Goal: Information Seeking & Learning: Learn about a topic

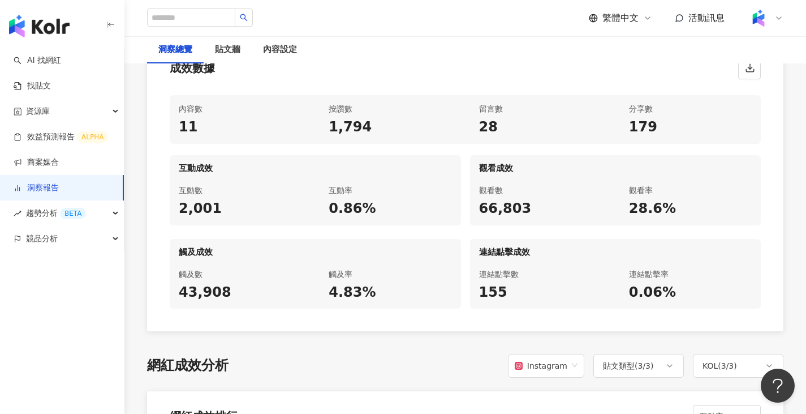
scroll to position [737, 0]
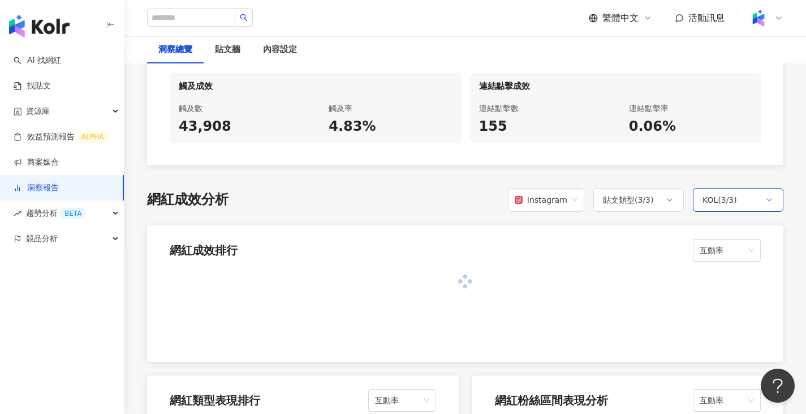
click at [724, 197] on div "KOL ( 3 / 3 )" at bounding box center [720, 200] width 35 height 14
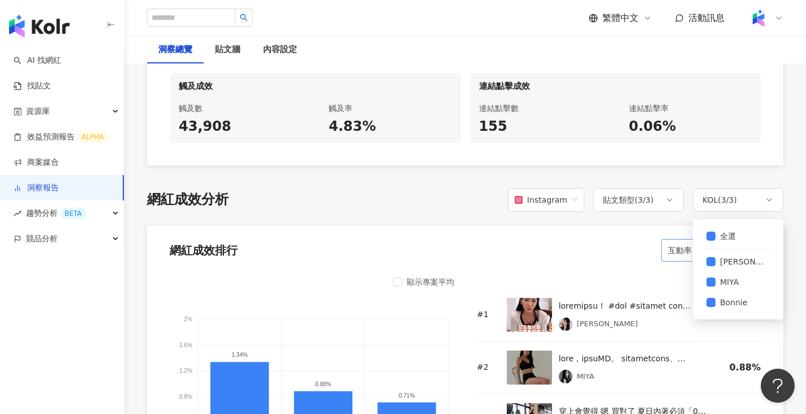
click at [663, 246] on div "互動率" at bounding box center [695, 250] width 68 height 23
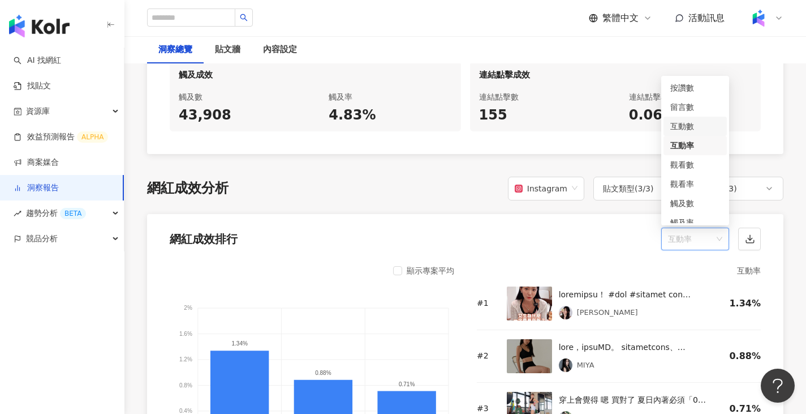
scroll to position [751, 0]
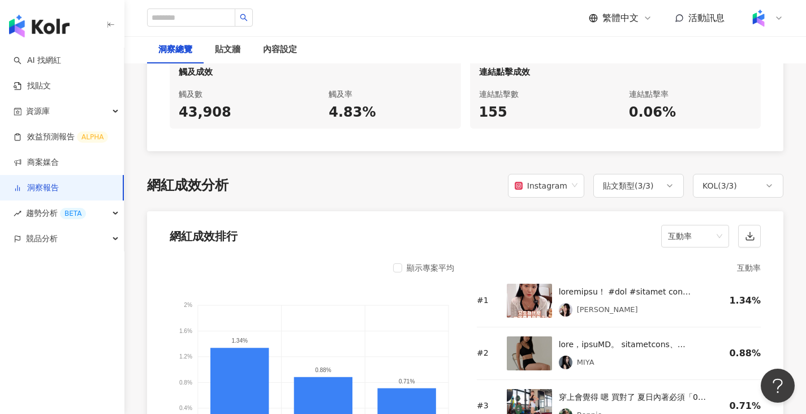
click at [613, 234] on div "網紅成效排行 互動率" at bounding box center [465, 232] width 637 height 43
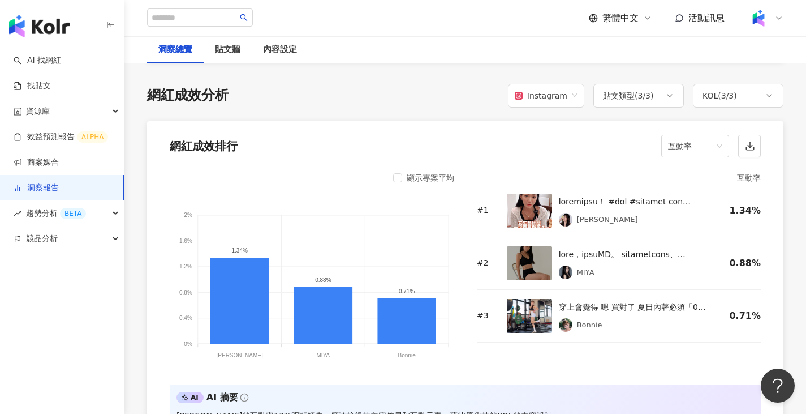
scroll to position [844, 0]
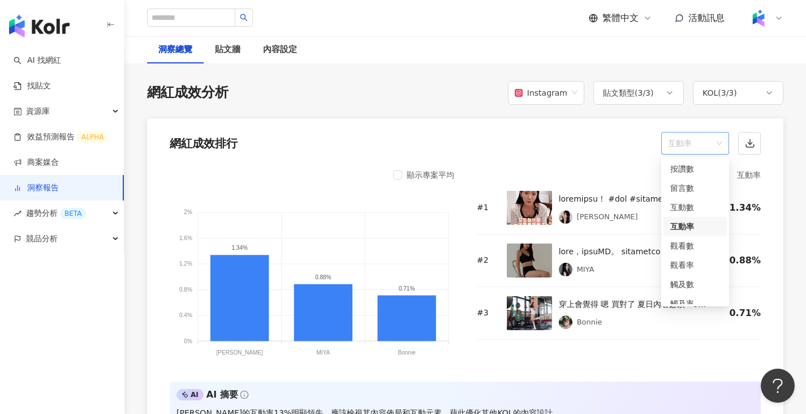
click at [695, 135] on span "互動率" at bounding box center [695, 142] width 54 height 21
click at [511, 121] on div "網紅成效排行 互動率" at bounding box center [465, 139] width 637 height 43
click at [681, 150] on span "互動率" at bounding box center [695, 142] width 54 height 21
click at [690, 166] on div "互動數" at bounding box center [695, 159] width 63 height 19
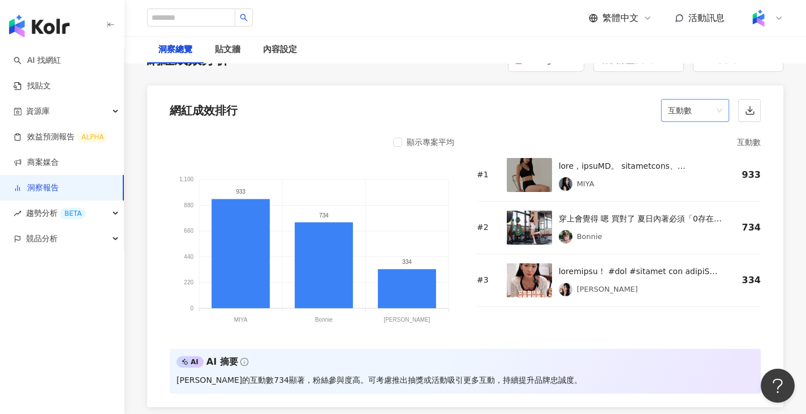
scroll to position [38, 0]
click at [687, 106] on span "互動數" at bounding box center [695, 110] width 54 height 21
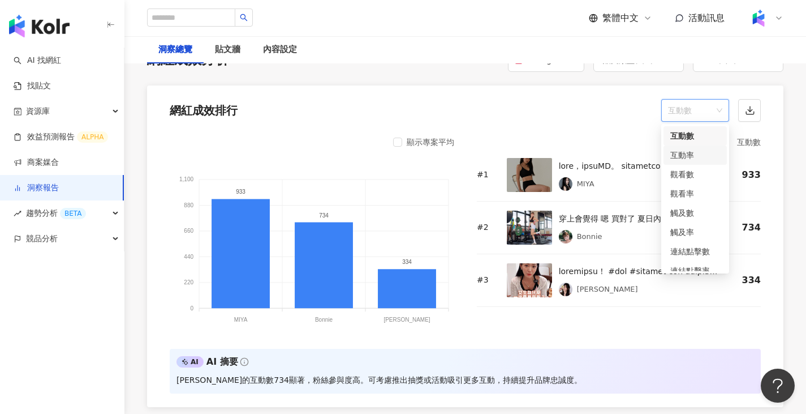
scroll to position [0, 0]
click at [688, 135] on div "按讚數" at bounding box center [695, 136] width 50 height 12
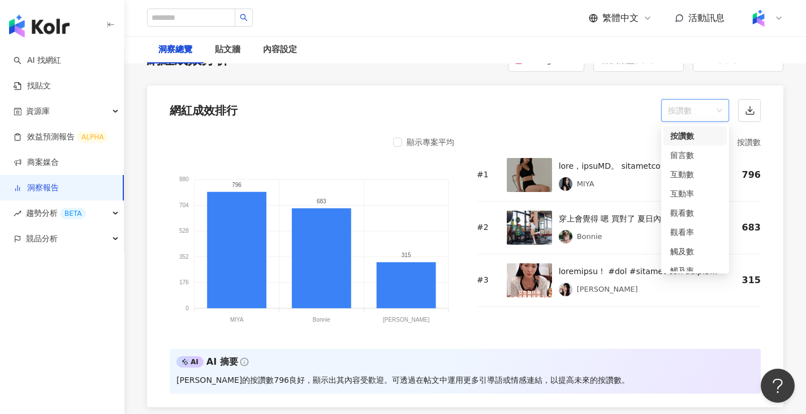
click at [685, 110] on span "按讚數" at bounding box center [695, 110] width 54 height 21
click at [691, 154] on div "留言數" at bounding box center [695, 155] width 50 height 12
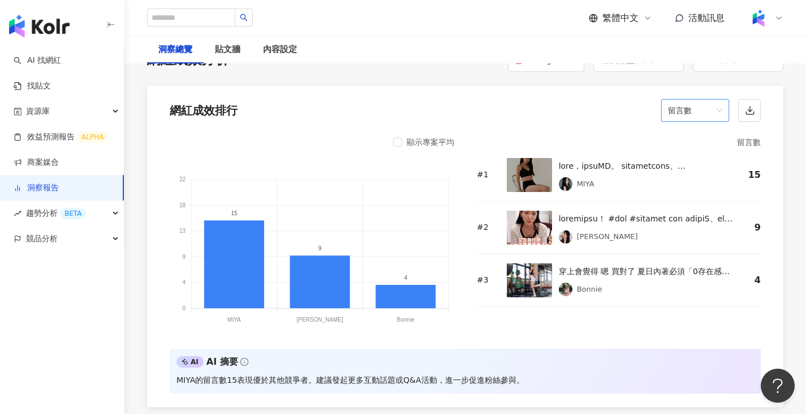
click at [672, 106] on span "留言數" at bounding box center [695, 110] width 54 height 21
click at [240, 58] on div "貼文牆" at bounding box center [228, 49] width 48 height 27
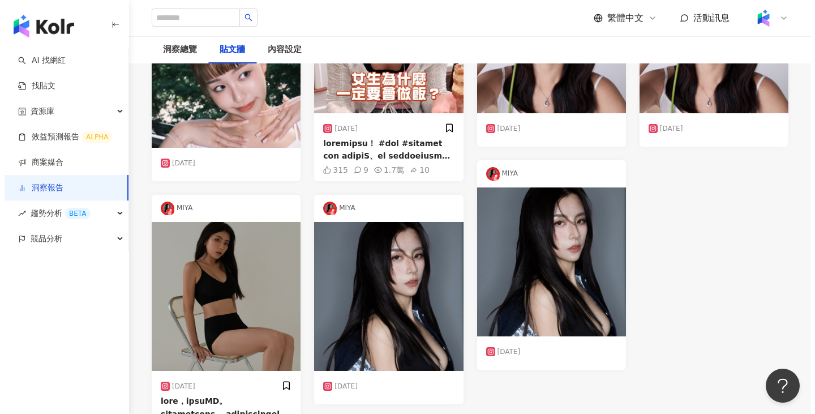
scroll to position [473, 0]
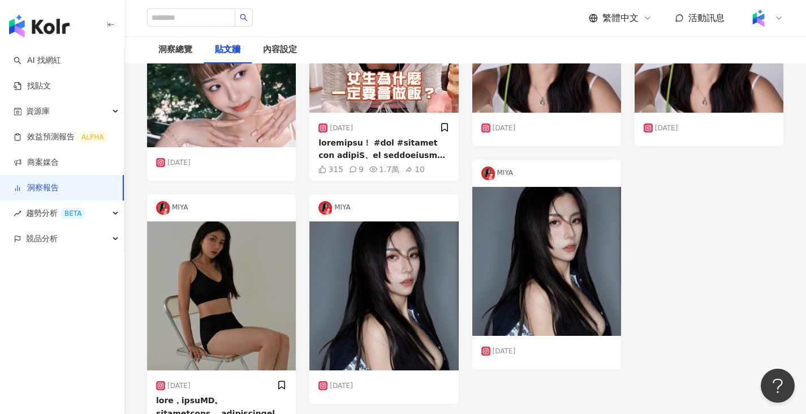
click at [194, 311] on img at bounding box center [221, 295] width 149 height 149
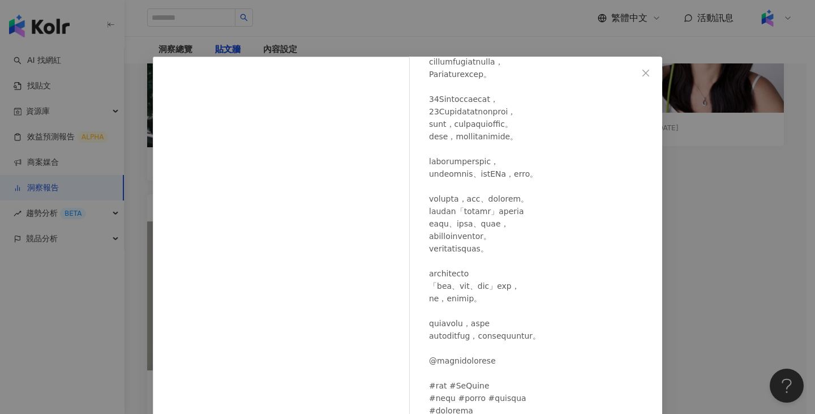
scroll to position [115, 0]
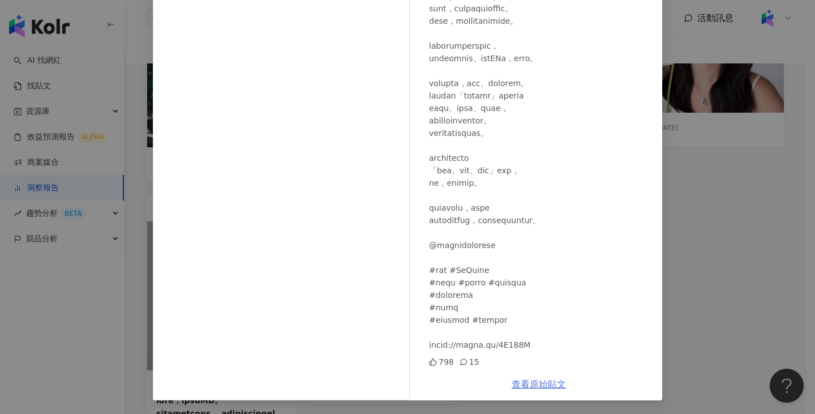
click at [548, 382] on link "查看原始貼文" at bounding box center [538, 384] width 54 height 11
